Goal: Use online tool/utility: Use online tool/utility

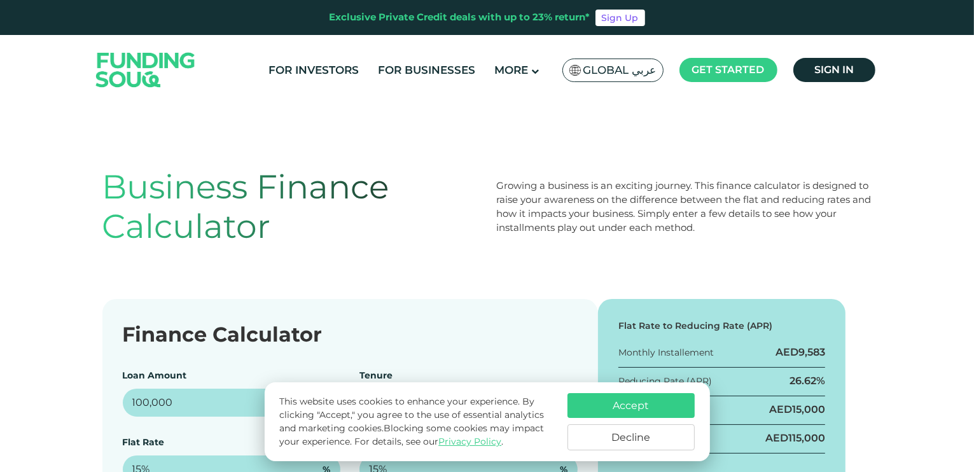
drag, startPoint x: 678, startPoint y: 404, endPoint x: 667, endPoint y: 404, distance: 10.8
click at [678, 404] on button "Accept" at bounding box center [631, 405] width 127 height 25
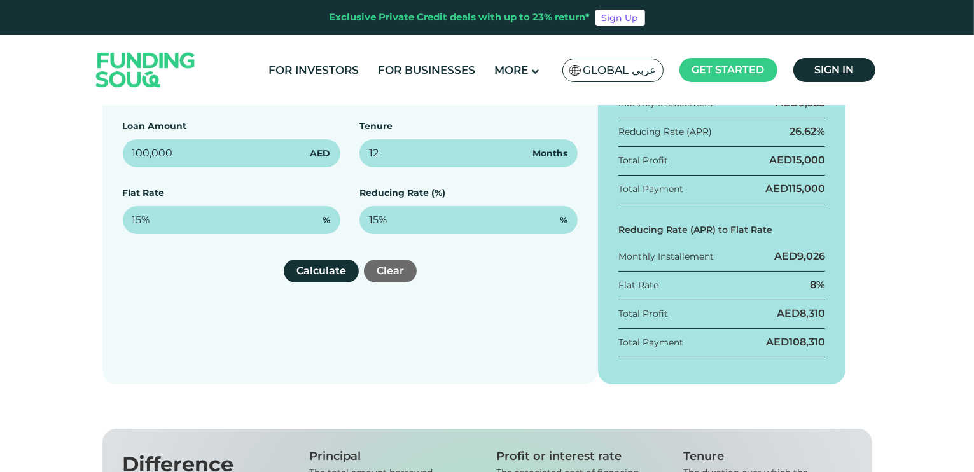
scroll to position [255, 0]
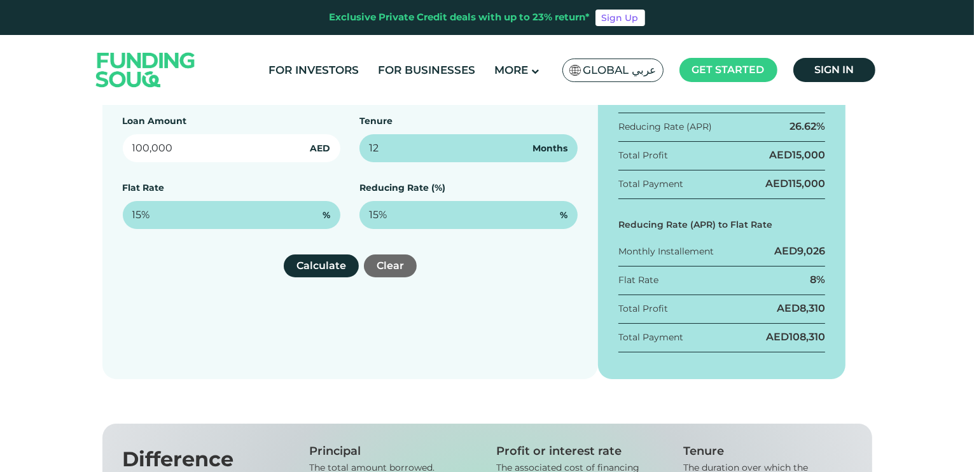
drag, startPoint x: 178, startPoint y: 149, endPoint x: 99, endPoint y: 150, distance: 78.3
click at [99, 150] on div "Finance Calculator Loan Amount 100,000 AED Tenure 12 Months Flat Rate 15% % Red…" at bounding box center [487, 212] width 789 height 335
type input "500,000"
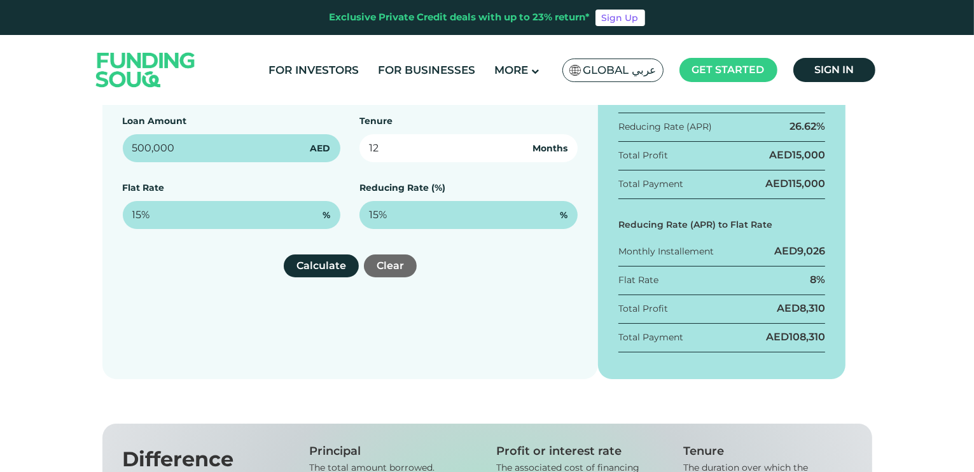
drag, startPoint x: 375, startPoint y: 152, endPoint x: 365, endPoint y: 150, distance: 9.9
click at [365, 150] on input "12" at bounding box center [469, 148] width 218 height 28
click at [392, 145] on input "12" at bounding box center [469, 148] width 218 height 28
click at [390, 144] on input "12" at bounding box center [469, 148] width 218 height 28
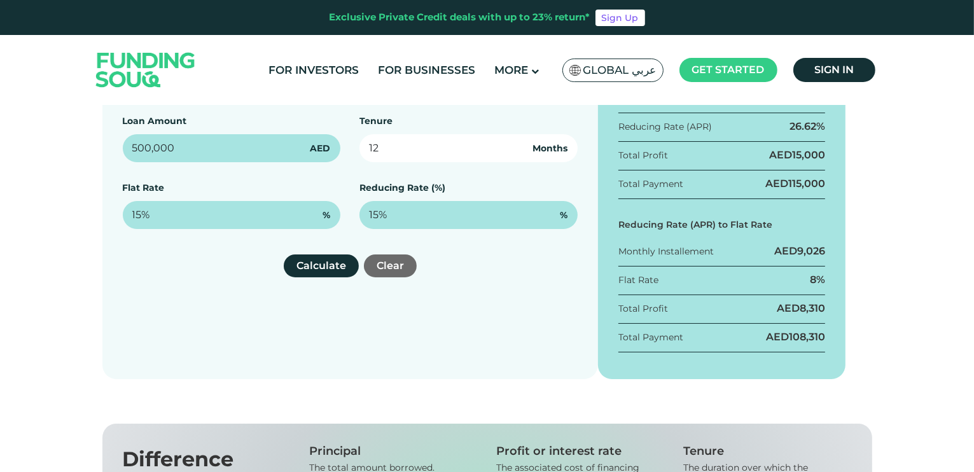
type input "1"
type input "36"
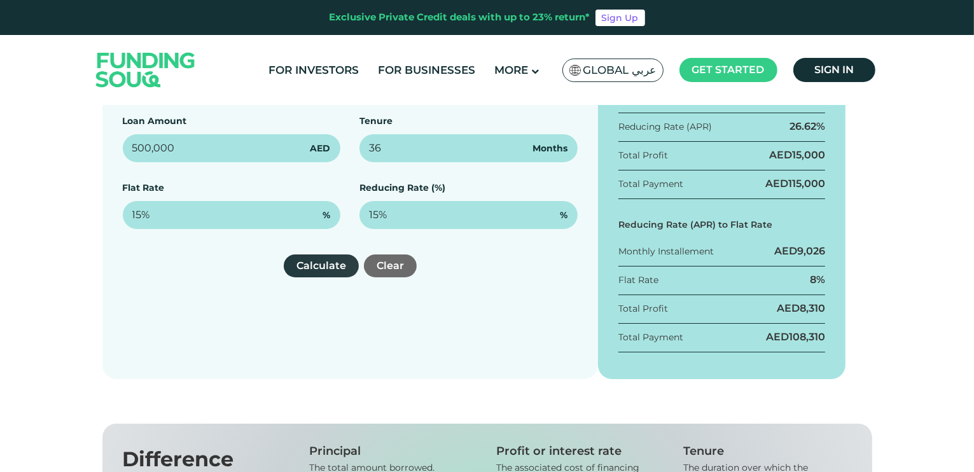
click at [316, 262] on button "Calculate" at bounding box center [321, 266] width 75 height 23
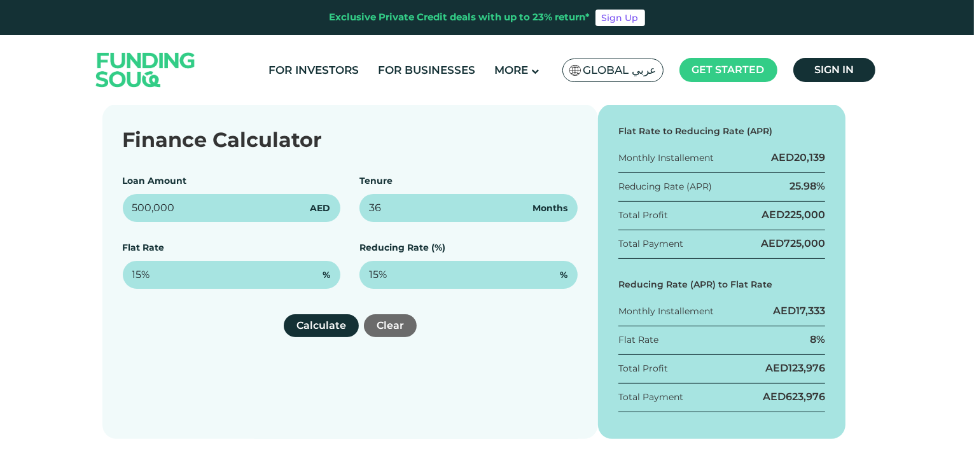
scroll to position [191, 0]
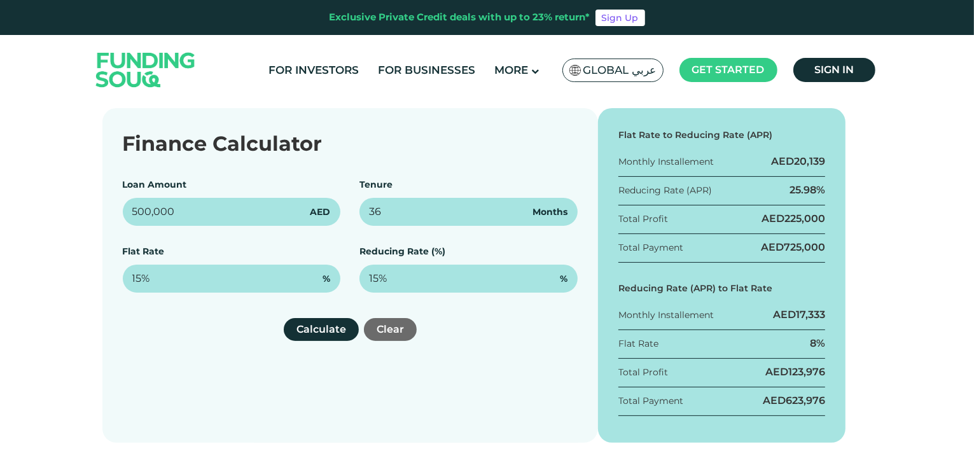
click at [14, 283] on div "Finance Calculator Loan Amount 500,000 AED Tenure 36 Months Flat Rate 15% % Red…" at bounding box center [487, 275] width 974 height 335
